Goal: Transaction & Acquisition: Purchase product/service

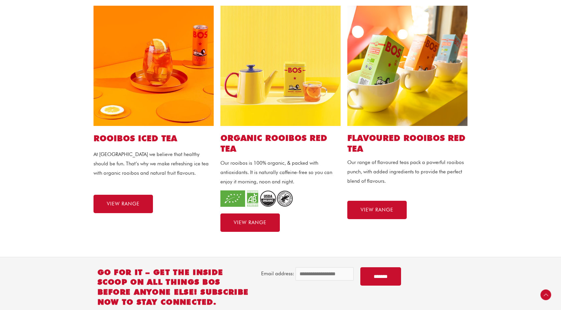
click at [301, 139] on h2 "ORGANIC ROOIBOS RED TEA" at bounding box center [280, 144] width 120 height 22
click at [301, 110] on img at bounding box center [280, 66] width 120 height 120
click at [394, 211] on link "VIEW RANGE" at bounding box center [376, 210] width 59 height 18
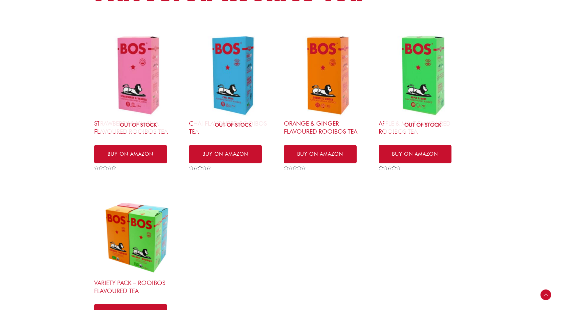
scroll to position [177, 0]
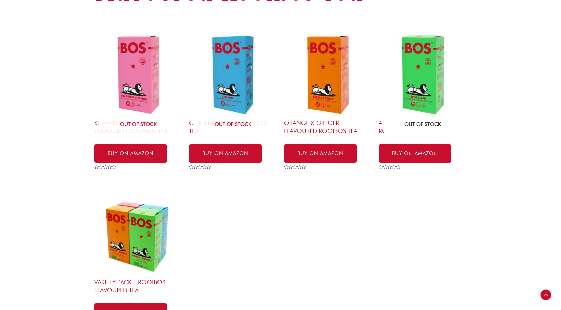
click at [411, 73] on img at bounding box center [423, 75] width 88 height 88
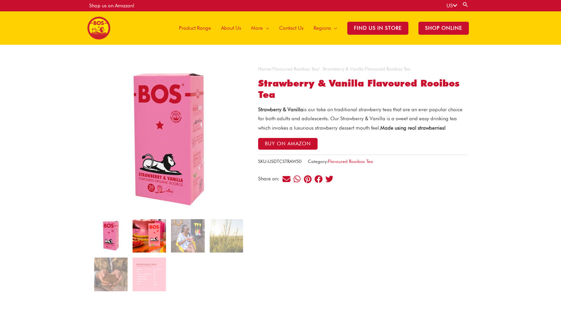
click at [150, 236] on img at bounding box center [149, 235] width 33 height 33
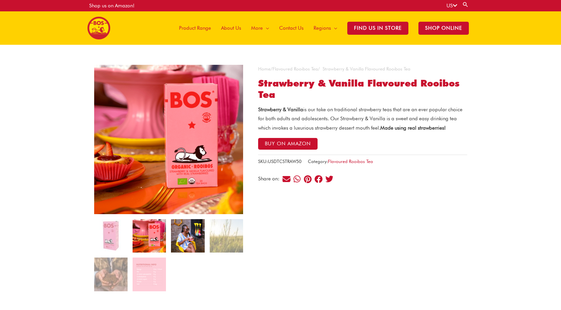
click at [187, 234] on img at bounding box center [187, 235] width 33 height 33
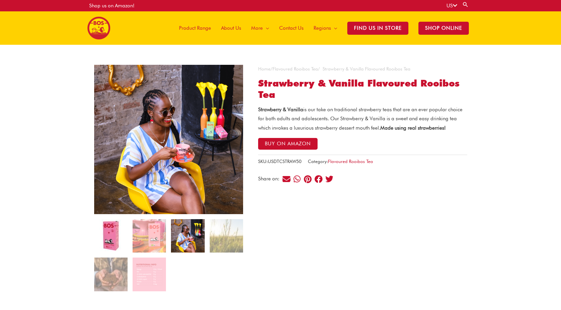
click at [110, 240] on img at bounding box center [110, 235] width 33 height 33
